Goal: Task Accomplishment & Management: Manage account settings

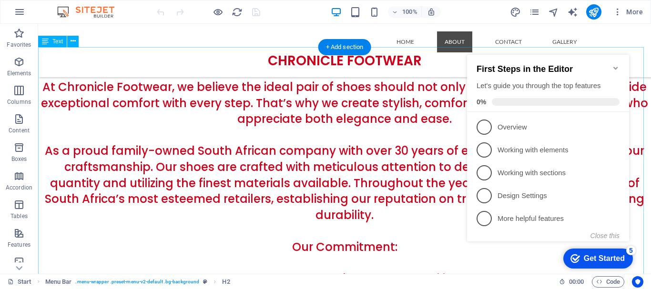
scroll to position [95, 0]
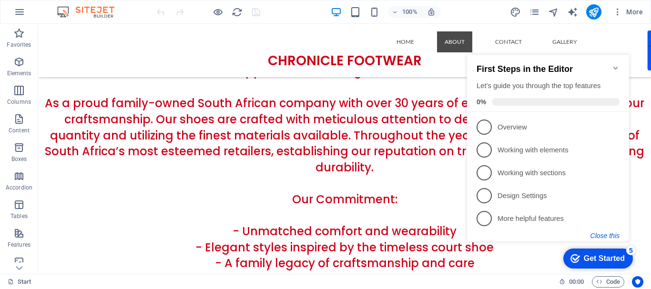
click at [616, 234] on button "Close this" at bounding box center [605, 236] width 29 height 8
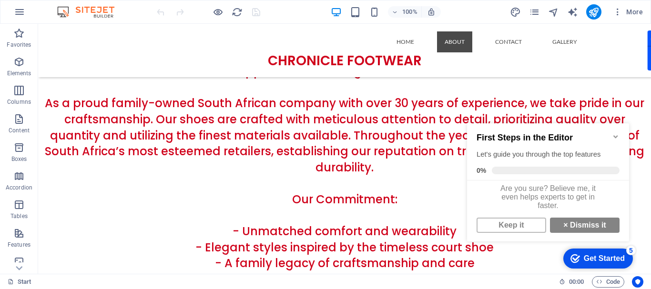
scroll to position [7, 0]
click at [526, 225] on link "Keep it" at bounding box center [512, 225] width 70 height 15
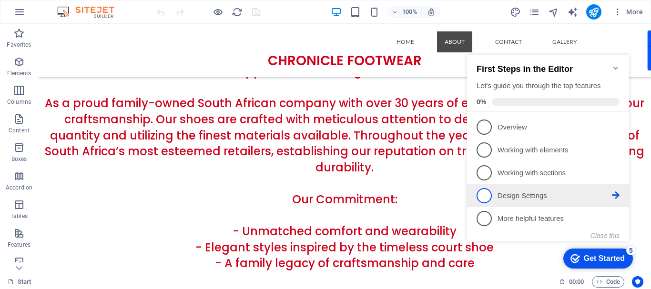
click at [507, 193] on p "Design Settings - incomplete" at bounding box center [555, 196] width 114 height 10
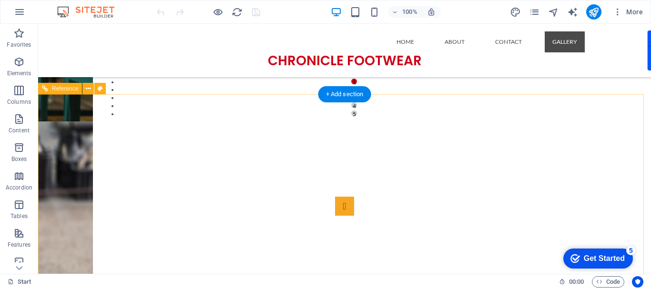
scroll to position [1036, 0]
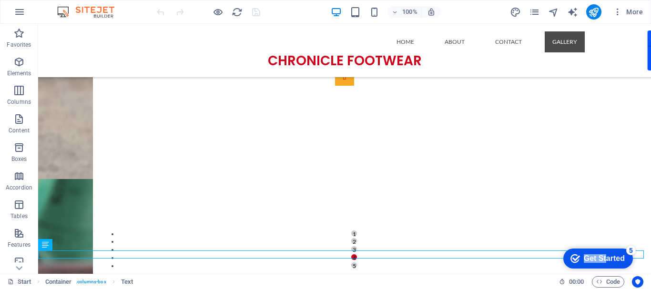
drag, startPoint x: 606, startPoint y: 257, endPoint x: 597, endPoint y: 175, distance: 82.1
click at [597, 244] on html "checkmark Get Started 5 First Steps in the Editor Let's guide you through the t…" at bounding box center [596, 258] width 81 height 29
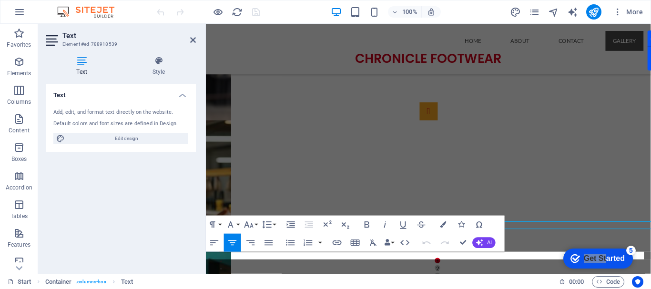
scroll to position [1055, 0]
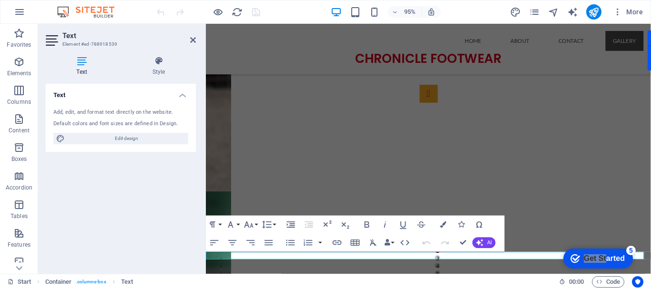
click at [137, 183] on div "Text Add, edit, and format text directly on the website. Default colors and fon…" at bounding box center [121, 175] width 150 height 183
click at [621, 233] on div "[DEMOGRAPHIC_DATA] Shoes Nurses Shoes Manufacturing Shoes Pumps [DEMOGRAPHIC_DA…" at bounding box center [440, 183] width 469 height 282
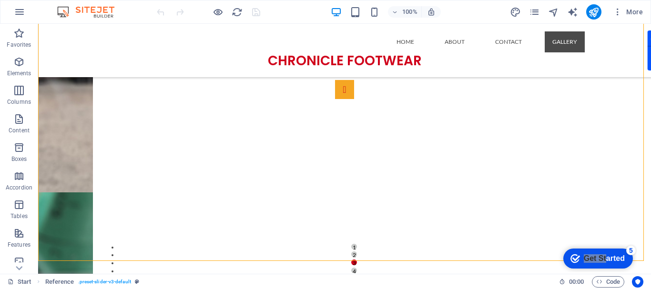
scroll to position [1036, 0]
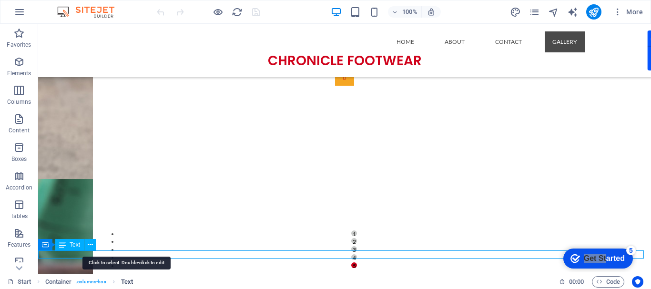
click at [132, 281] on span "Text" at bounding box center [127, 282] width 12 height 11
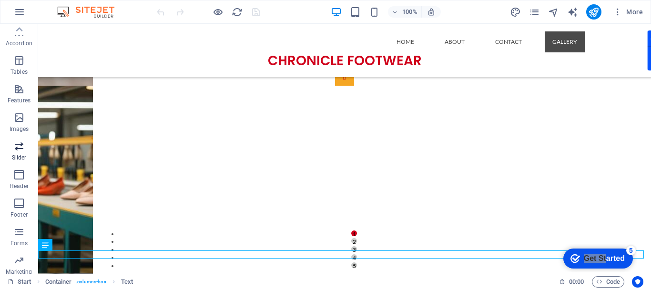
scroll to position [131, 0]
click at [24, 214] on span "Footer" at bounding box center [19, 222] width 38 height 23
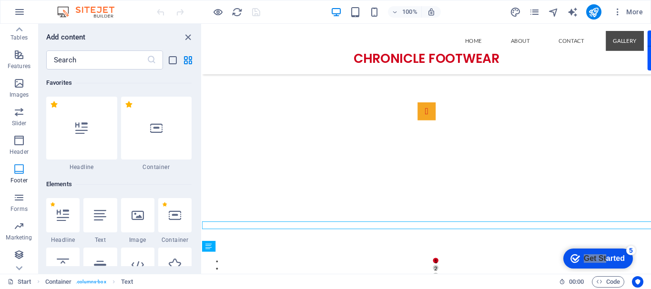
click at [22, 197] on div "Favorites Elements Columns Content Boxes Accordion Tables Features Images Slide…" at bounding box center [19, 59] width 38 height 429
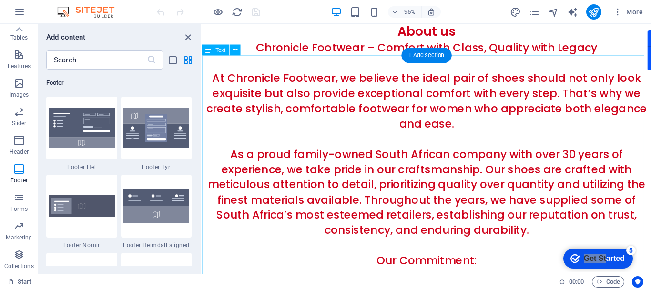
scroll to position [0, 0]
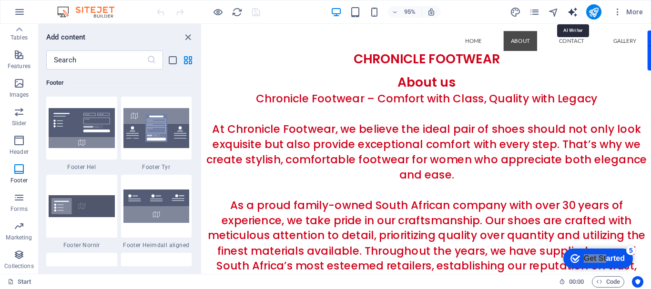
click at [575, 12] on icon "text_generator" at bounding box center [573, 12] width 11 height 11
select select "English"
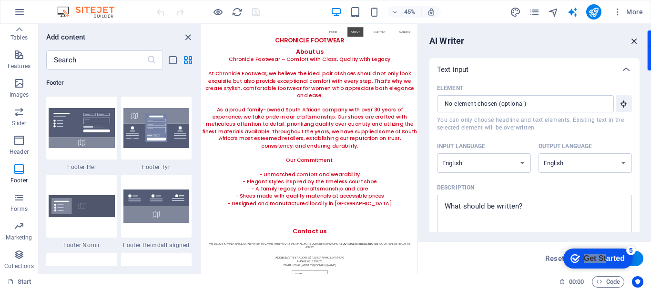
click at [635, 37] on icon "button" at bounding box center [635, 41] width 10 height 10
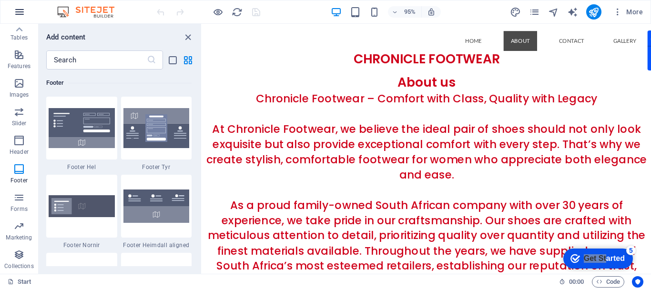
click at [20, 13] on icon "button" at bounding box center [19, 11] width 11 height 11
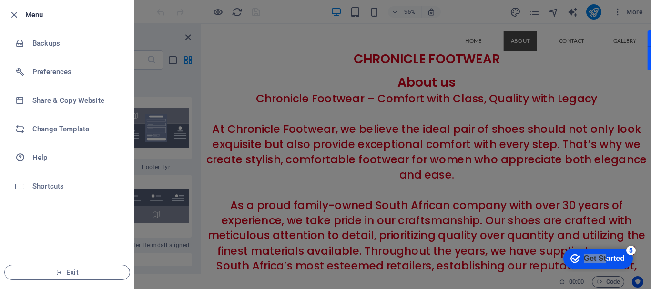
click at [159, 18] on div at bounding box center [325, 144] width 651 height 289
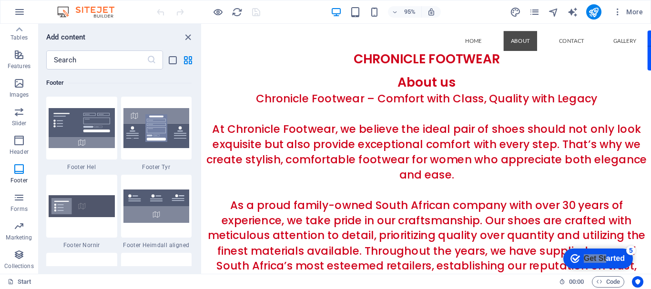
click at [100, 10] on img at bounding box center [91, 11] width 72 height 11
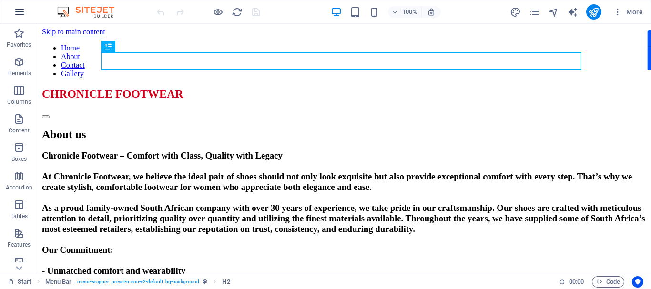
click at [22, 16] on icon "button" at bounding box center [19, 11] width 11 height 11
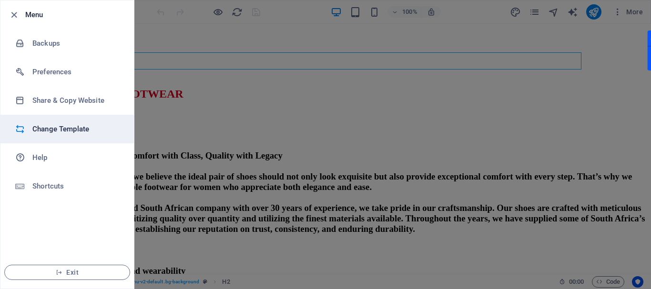
click at [70, 135] on li "Change Template" at bounding box center [67, 129] width 134 height 29
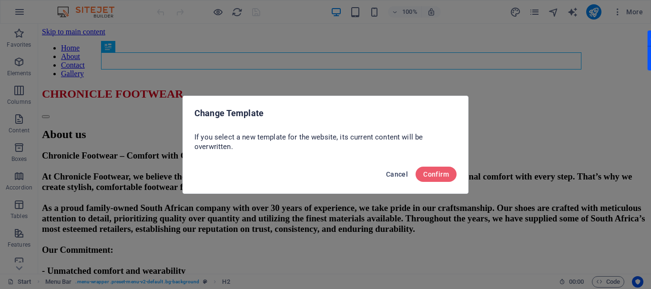
click at [397, 171] on span "Cancel" at bounding box center [397, 175] width 22 height 8
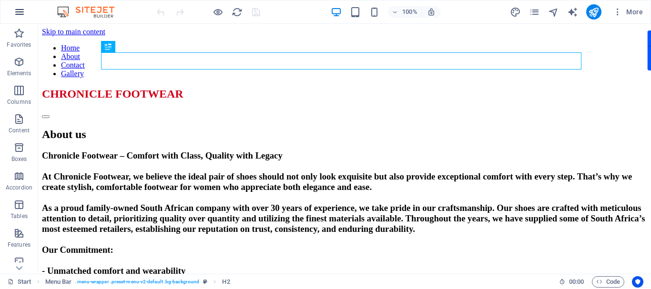
click at [23, 12] on icon "button" at bounding box center [19, 11] width 11 height 11
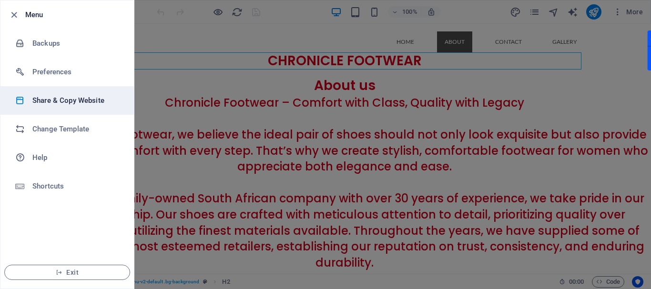
click at [52, 105] on h6 "Share & Copy Website" at bounding box center [76, 100] width 88 height 11
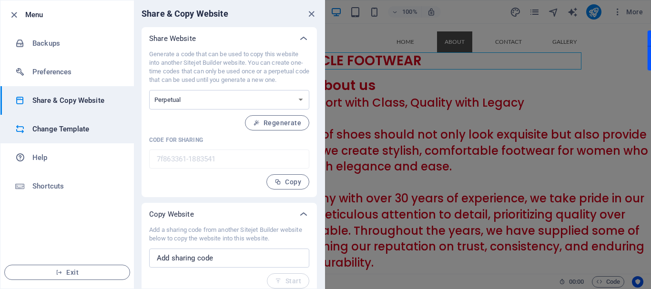
click at [47, 130] on h6 "Change Template" at bounding box center [76, 129] width 88 height 11
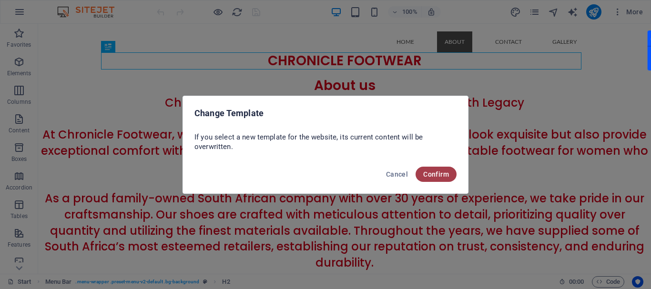
click at [433, 173] on span "Confirm" at bounding box center [437, 175] width 26 height 8
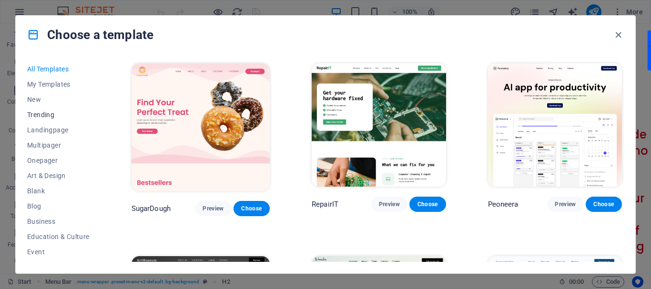
click at [39, 115] on span "Trending" at bounding box center [58, 115] width 62 height 8
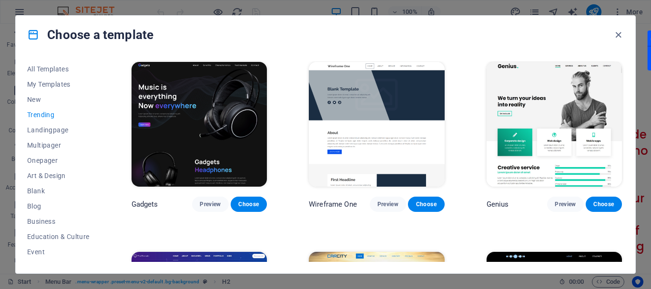
scroll to position [662, 0]
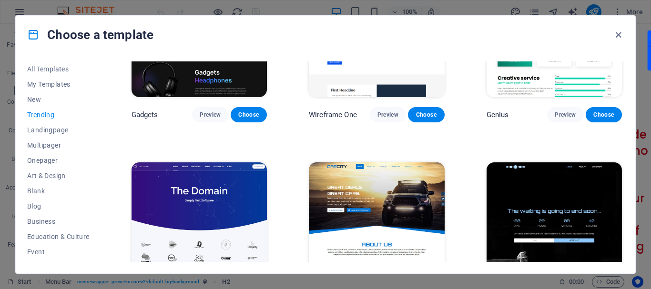
click at [414, 251] on div "CarCity Preview Choose" at bounding box center [376, 237] width 139 height 152
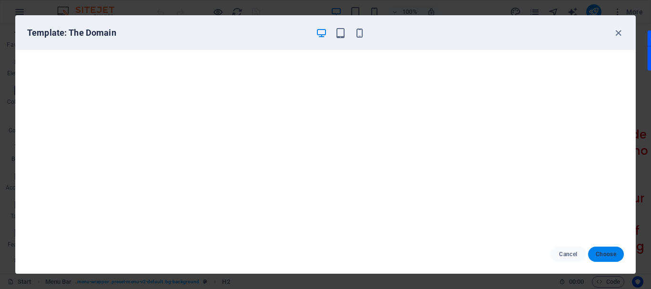
click at [611, 255] on span "Choose" at bounding box center [606, 255] width 21 height 8
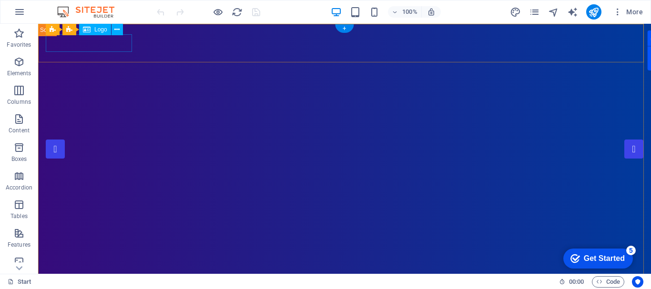
click at [95, 31] on span "Logo" at bounding box center [100, 30] width 13 height 6
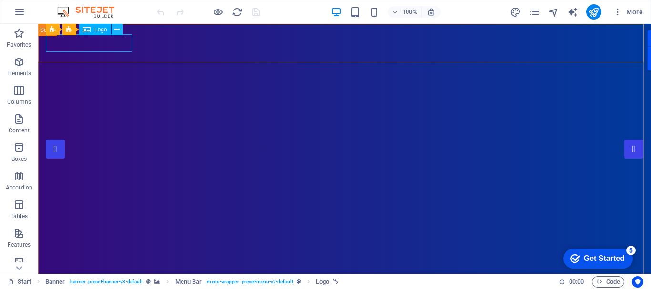
click at [116, 27] on icon at bounding box center [116, 30] width 5 height 10
click at [103, 28] on span "Logo" at bounding box center [100, 30] width 13 height 6
click at [117, 30] on icon at bounding box center [116, 30] width 5 height 10
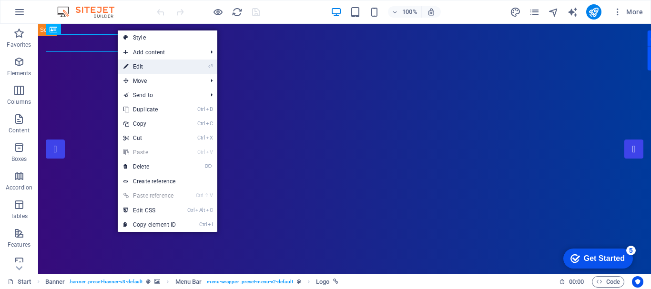
click at [138, 64] on link "⏎ Edit" at bounding box center [150, 67] width 64 height 14
select select "px"
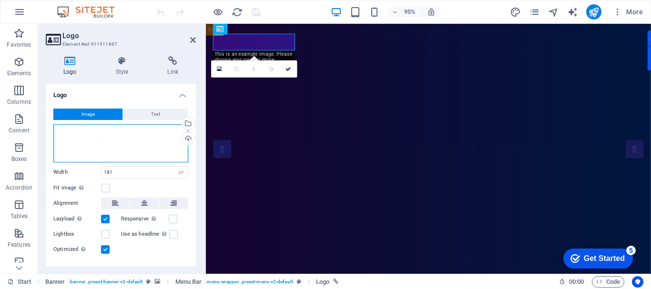
click at [126, 147] on div "Drag files here, click to choose files or select files from Files or our free s…" at bounding box center [120, 143] width 135 height 38
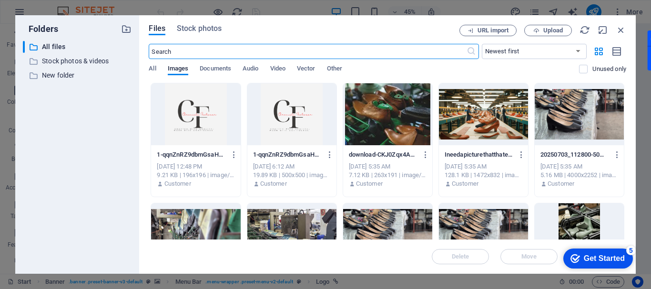
click at [293, 119] on div at bounding box center [292, 114] width 89 height 62
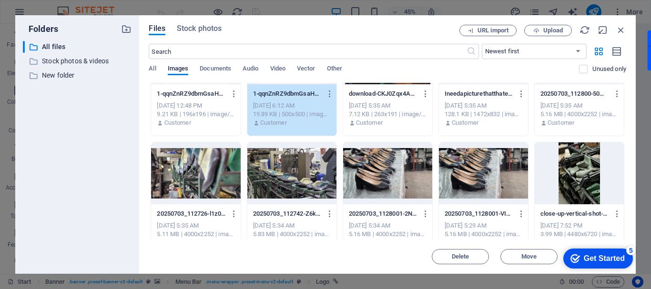
scroll to position [55, 0]
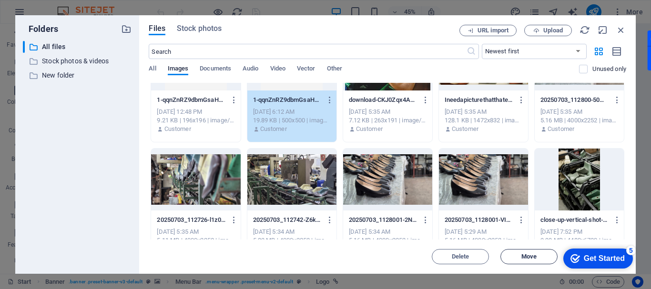
click at [521, 257] on span "Move" at bounding box center [529, 257] width 49 height 6
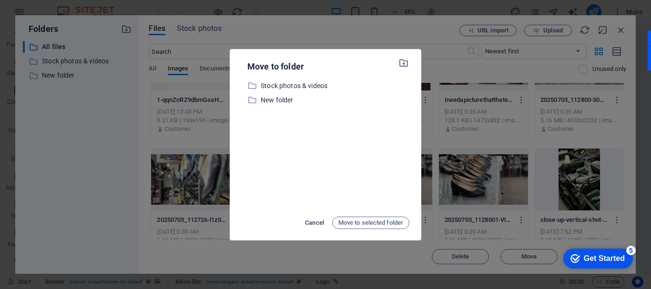
click at [311, 222] on span "Cancel" at bounding box center [314, 222] width 19 height 11
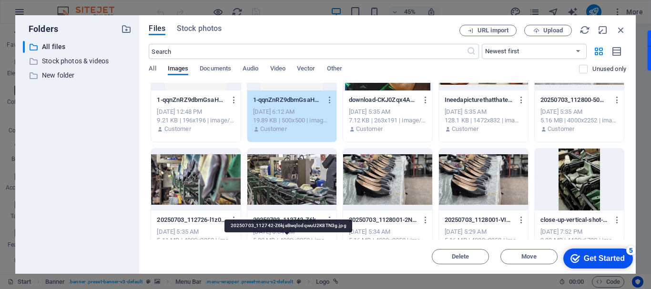
scroll to position [0, 0]
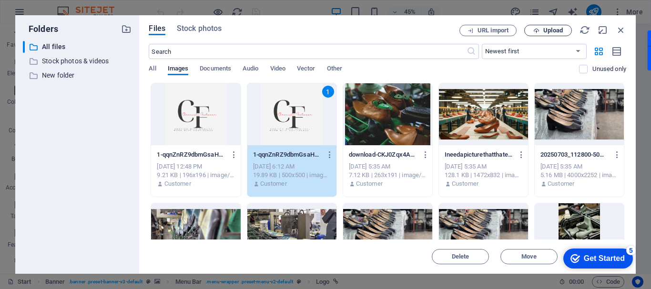
click at [545, 32] on span "Upload" at bounding box center [554, 31] width 20 height 6
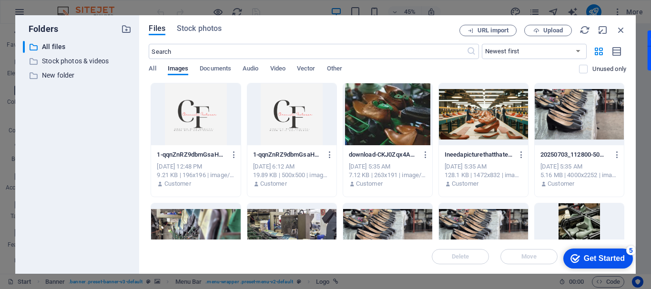
click at [284, 115] on div at bounding box center [292, 114] width 89 height 62
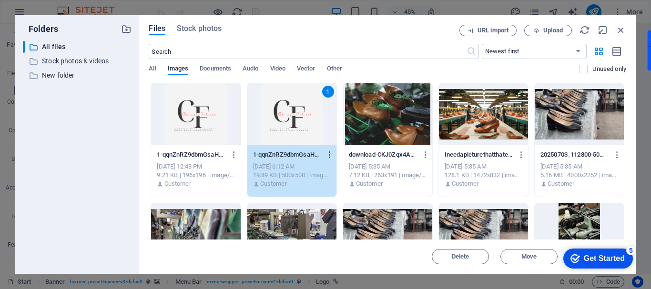
click at [328, 152] on icon "button" at bounding box center [330, 155] width 9 height 9
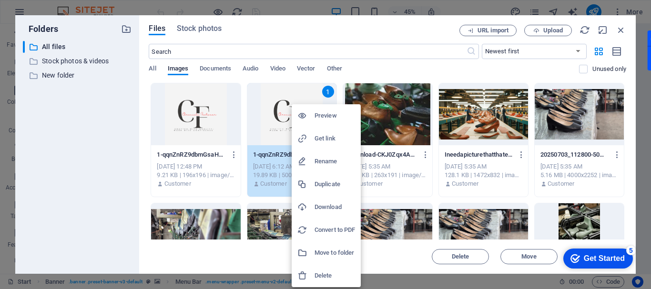
click at [406, 207] on div at bounding box center [325, 144] width 651 height 289
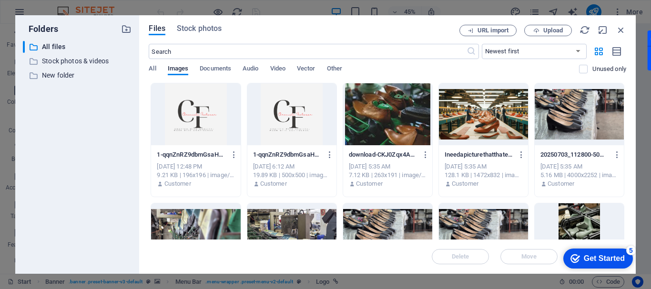
click at [297, 150] on div "1-qqnZnRZ9dbmGsaHdOj0wmQ.png 1-qqnZnRZ9dbmGsaHdOj0wmQ.png" at bounding box center [292, 154] width 78 height 15
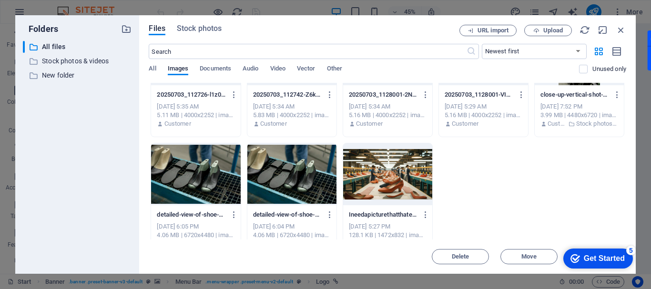
scroll to position [198, 0]
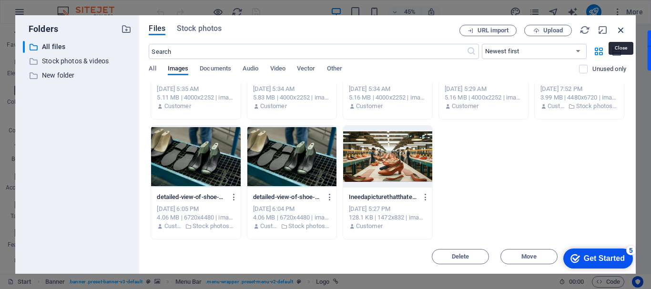
click at [620, 32] on icon "button" at bounding box center [621, 30] width 10 height 10
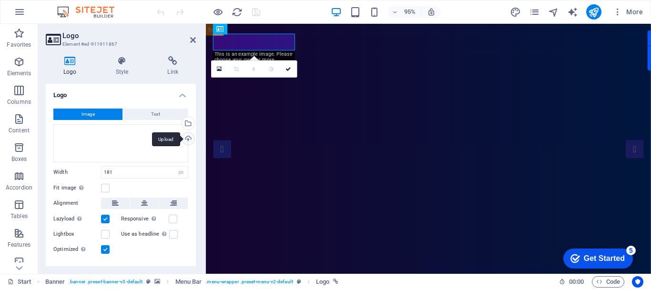
click at [189, 136] on div "Upload" at bounding box center [187, 140] width 14 height 14
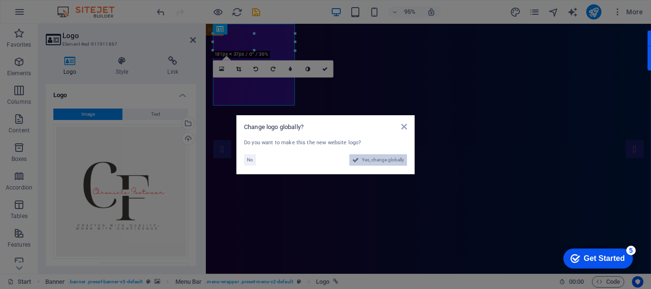
drag, startPoint x: 386, startPoint y: 163, endPoint x: 400, endPoint y: 308, distance: 145.6
click at [386, 163] on span "Yes, change globally" at bounding box center [383, 160] width 42 height 11
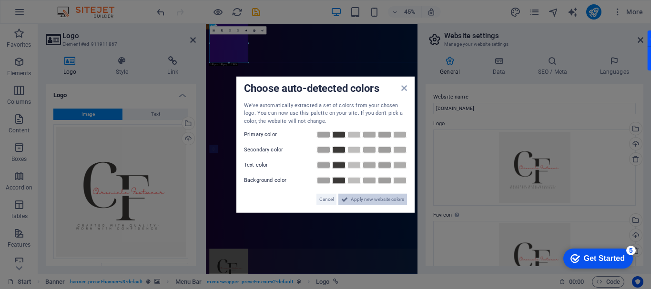
click at [393, 199] on span "Apply new website colors" at bounding box center [377, 199] width 53 height 11
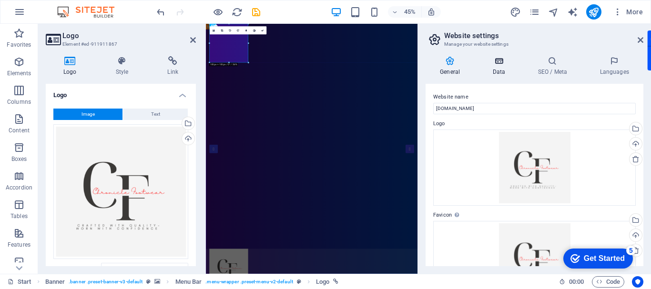
click at [502, 62] on icon at bounding box center [498, 61] width 41 height 10
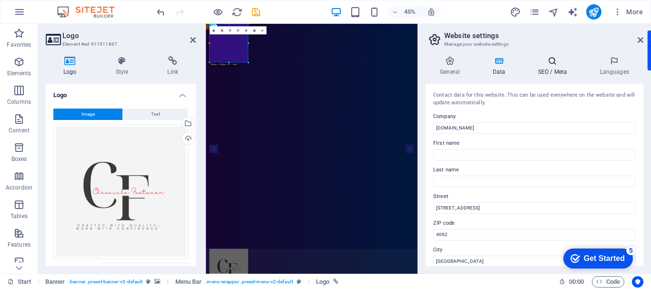
click at [557, 68] on h4 "SEO / Meta" at bounding box center [555, 66] width 62 height 20
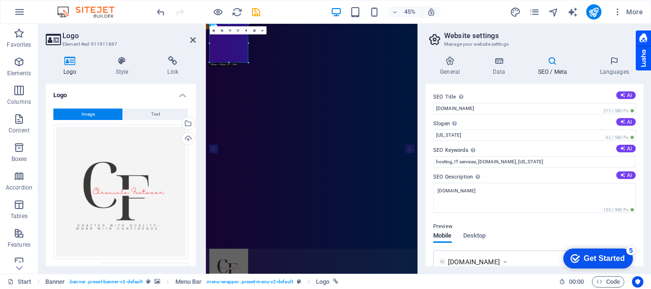
click at [640, 40] on div at bounding box center [643, 51] width 15 height 40
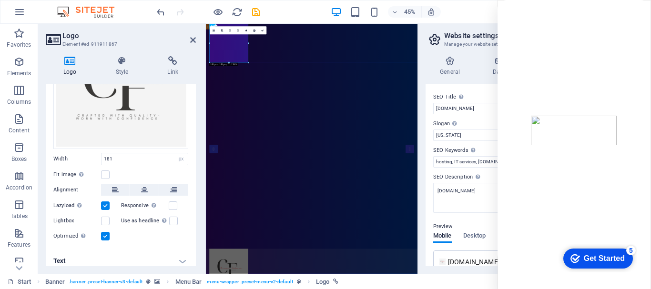
scroll to position [114, 0]
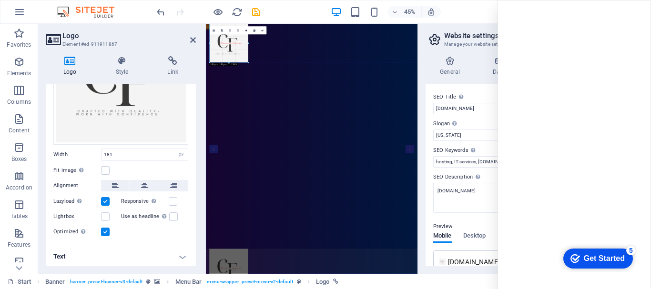
drag, startPoint x: 248, startPoint y: 62, endPoint x: 247, endPoint y: 52, distance: 11.0
click at [247, 52] on div "180 170 160 150 140 130 120 110 100 90 80 70 60 50 40 30 20 10 0 -10 -20 -30 -4…" at bounding box center [228, 43] width 39 height 39
click at [176, 197] on label at bounding box center [173, 201] width 9 height 9
click at [0, 0] on input "Responsive Automatically load retina image and smartphone optimized sizes." at bounding box center [0, 0] width 0 height 0
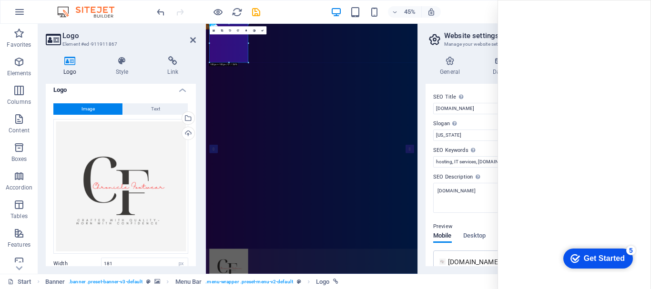
scroll to position [0, 0]
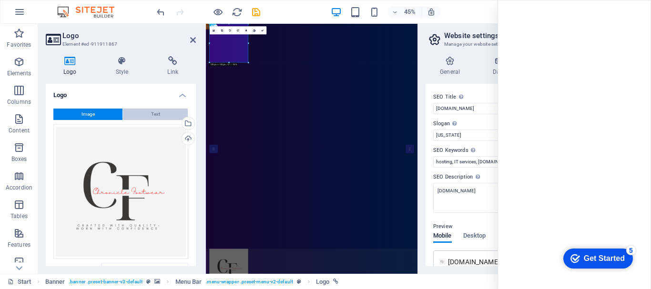
click at [151, 112] on span "Text" at bounding box center [155, 114] width 9 height 11
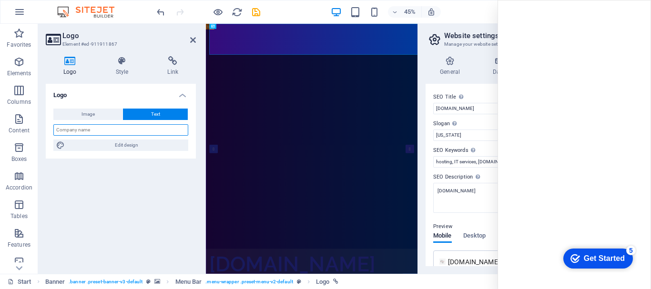
click at [95, 129] on input "text" at bounding box center [120, 129] width 135 height 11
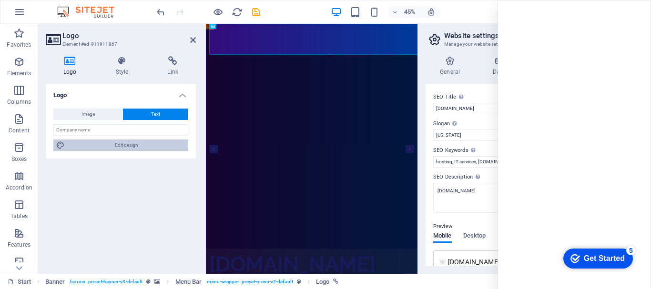
click at [122, 141] on span "Edit design" at bounding box center [127, 145] width 118 height 11
select select "rem"
select select "600"
select select "px"
select select "rem"
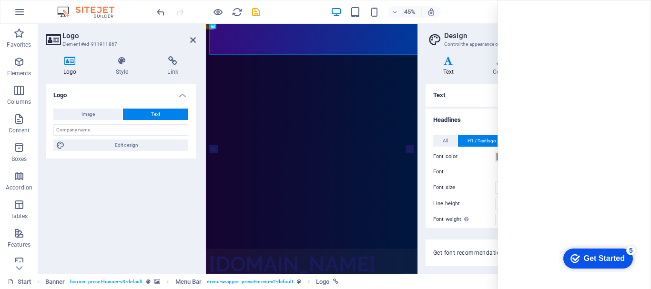
click at [470, 12] on div "45% More" at bounding box center [401, 11] width 492 height 15
click at [101, 112] on button "Image" at bounding box center [87, 114] width 69 height 11
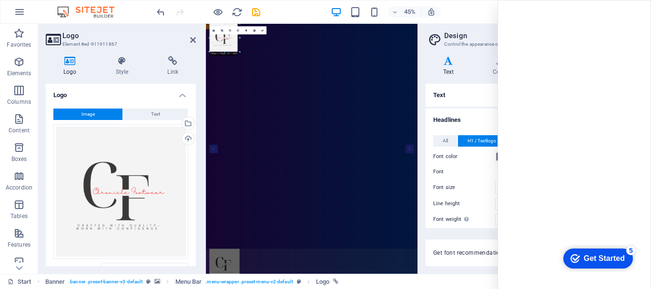
drag, startPoint x: 246, startPoint y: 63, endPoint x: 244, endPoint y: 45, distance: 18.7
type input "132"
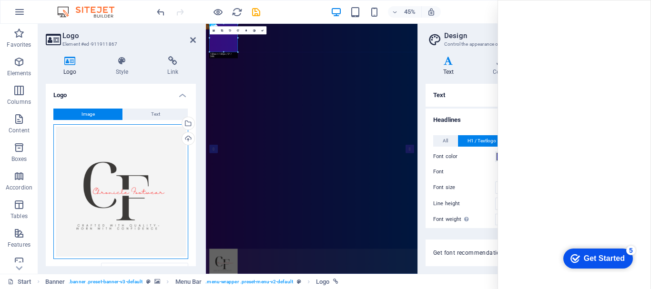
click at [129, 205] on div "Drag files here, click to choose files or select files from Files or our free s…" at bounding box center [120, 191] width 135 height 135
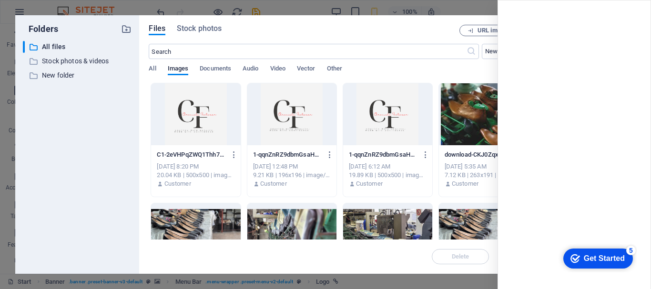
click at [400, 29] on div "Files Stock photos" at bounding box center [304, 30] width 311 height 10
click at [482, 0] on div "Folders ​ All files All files ​ Stock photos & videos Stock photos & videos ​ N…" at bounding box center [325, 144] width 651 height 289
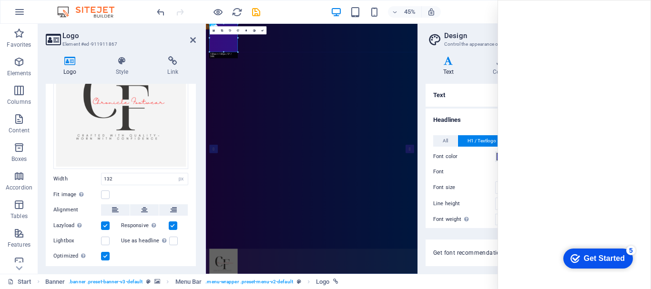
scroll to position [95, 0]
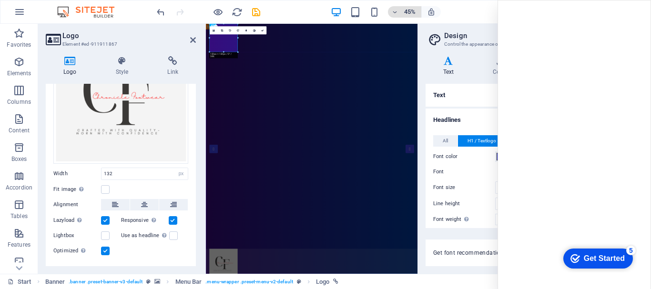
click at [412, 9] on h6 "45%" at bounding box center [410, 11] width 15 height 11
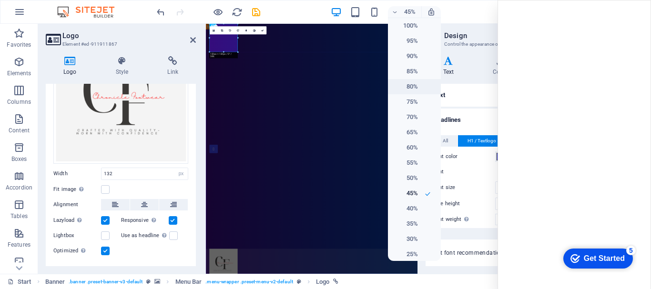
click at [412, 87] on h6 "80%" at bounding box center [406, 86] width 24 height 11
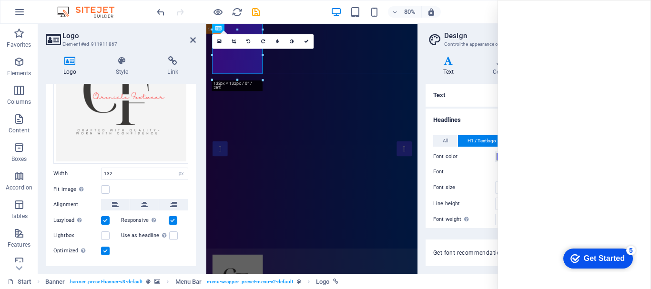
type input "3"
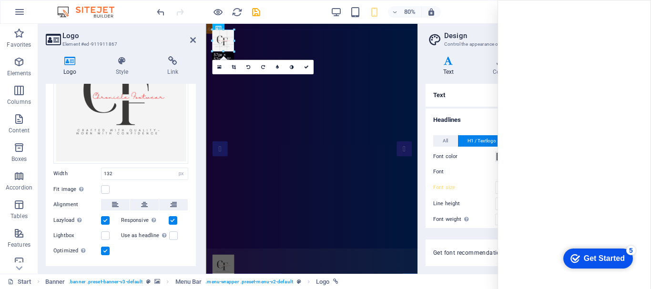
drag, startPoint x: 260, startPoint y: 79, endPoint x: 223, endPoint y: 43, distance: 51.6
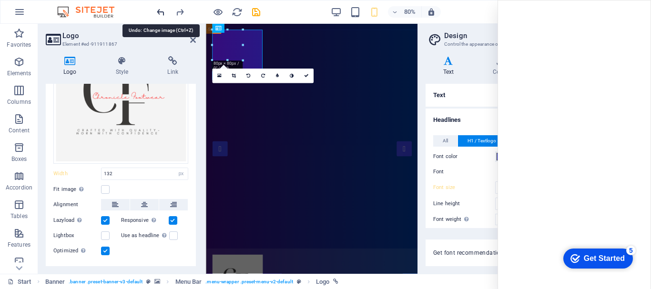
type input "181"
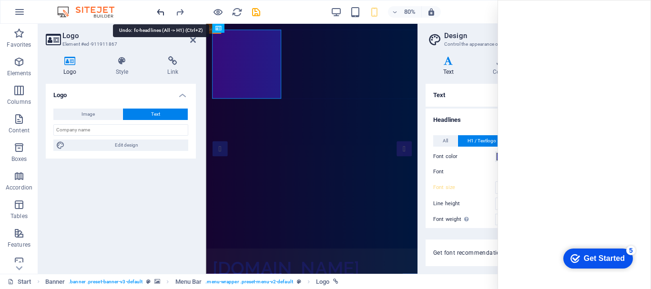
scroll to position [0, 0]
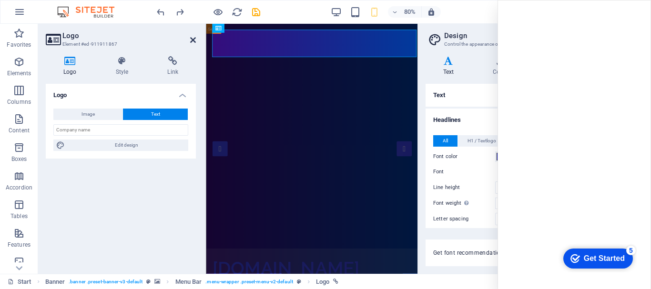
click at [192, 39] on icon at bounding box center [193, 40] width 6 height 8
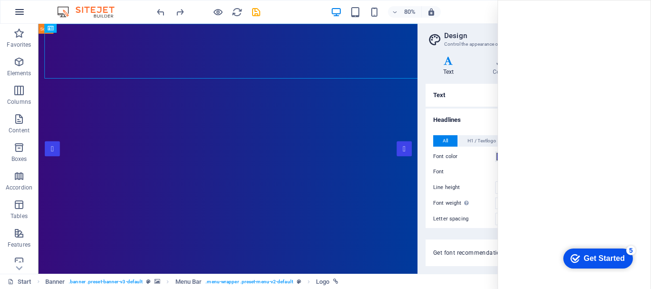
click at [19, 11] on icon "button" at bounding box center [19, 11] width 11 height 11
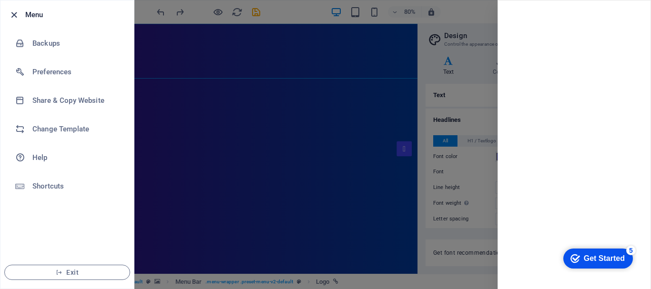
click at [15, 13] on icon "button" at bounding box center [14, 15] width 11 height 11
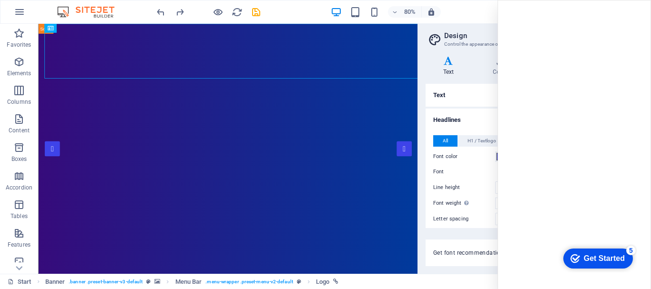
click at [484, 10] on div "80% More" at bounding box center [401, 11] width 492 height 15
